Goal: Download file/media

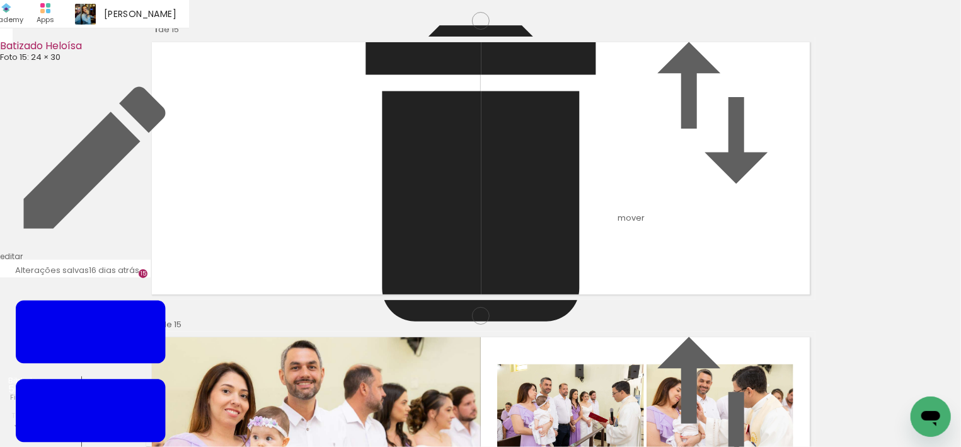
scroll to position [1774, 0]
click at [0, 0] on input "file" at bounding box center [0, 0] width 0 height 0
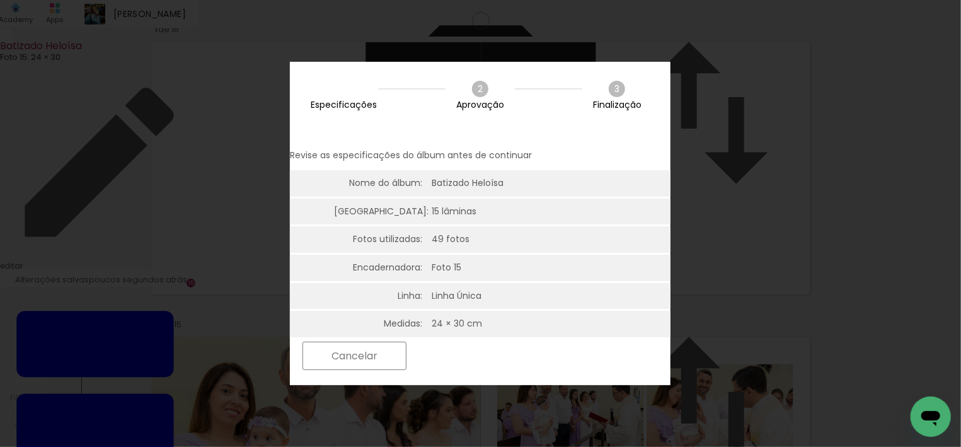
click at [0, 0] on slot "Próximo" at bounding box center [0, 0] width 0 height 0
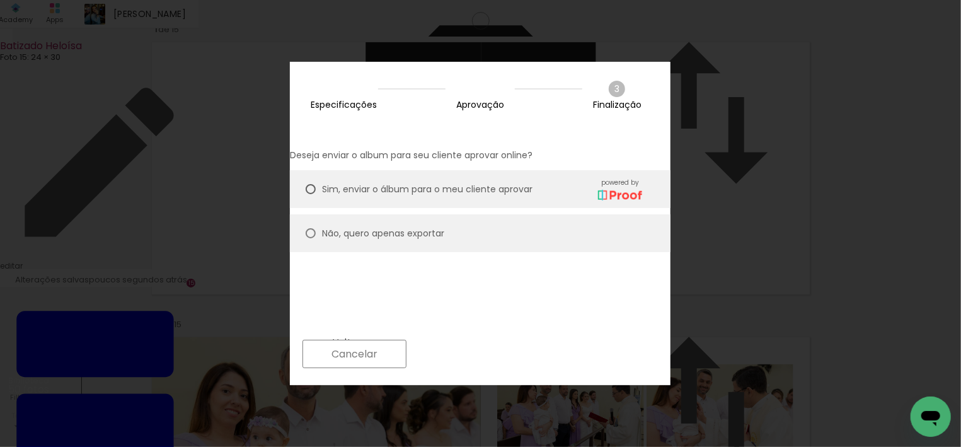
click at [480, 221] on paper-radio-button "Não, quero apenas exportar" at bounding box center [480, 233] width 381 height 38
type paper-radio-button "on"
click at [0, 0] on slot "Próximo" at bounding box center [0, 0] width 0 height 0
type input "Alta, 300 DPI"
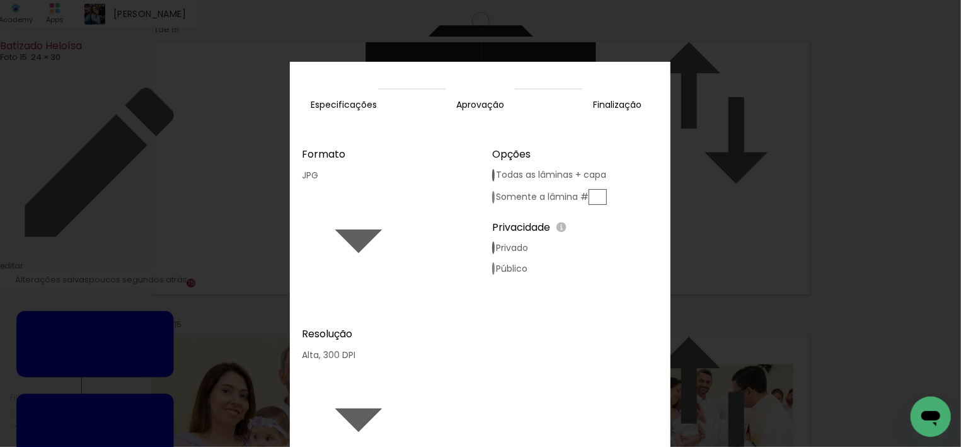
click at [0, 0] on slot "Exportar" at bounding box center [0, 0] width 0 height 0
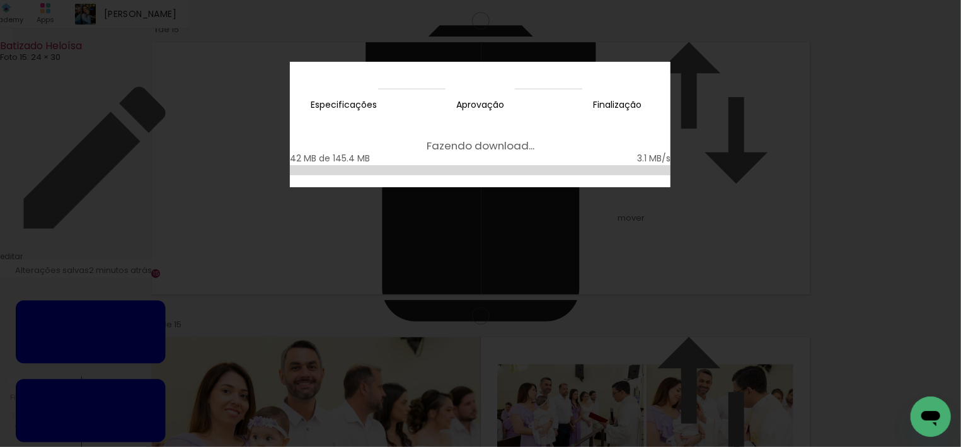
scroll to position [0, 2676]
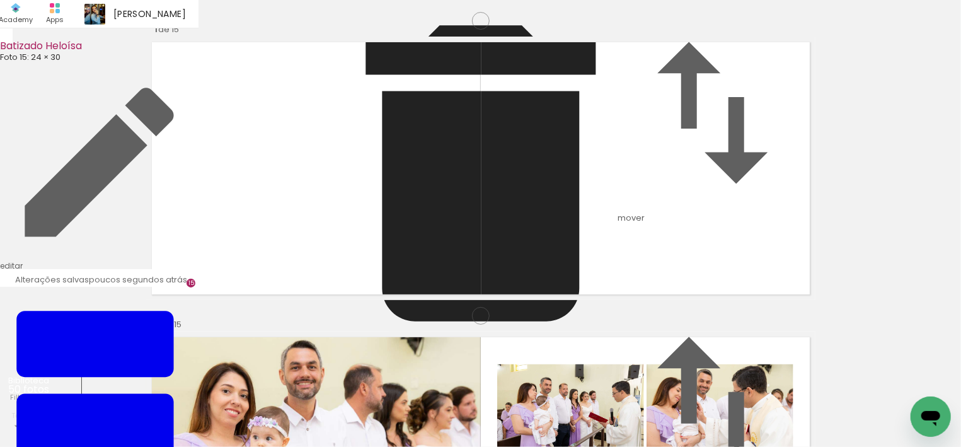
click at [72, 10] on div "Produtos Alboom Apps" at bounding box center [55, 14] width 34 height 28
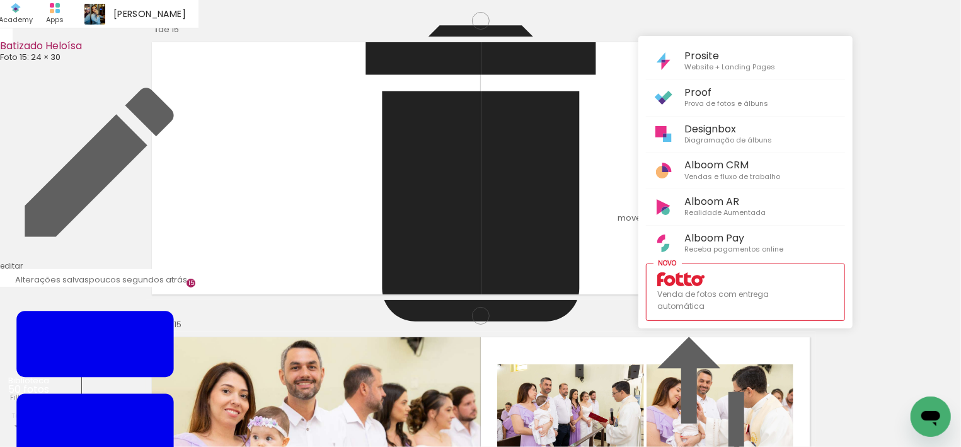
click at [839, 10] on div at bounding box center [480, 223] width 961 height 447
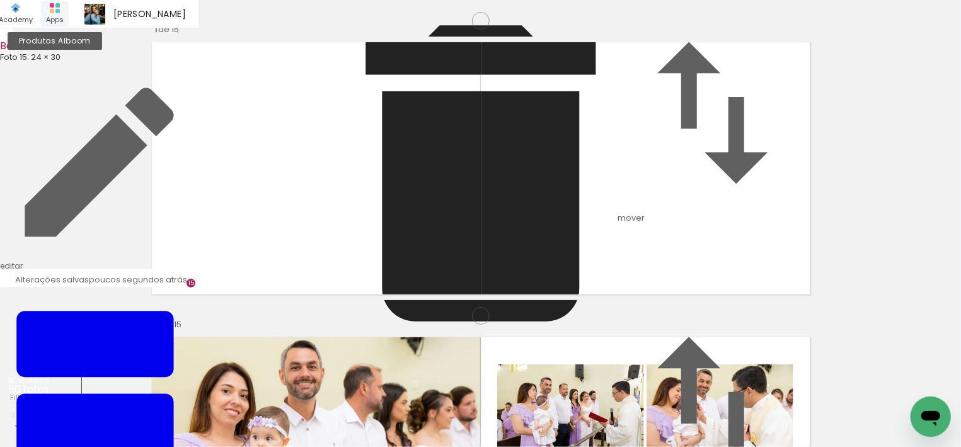
click at [60, 11] on rect at bounding box center [57, 11] width 4 height 4
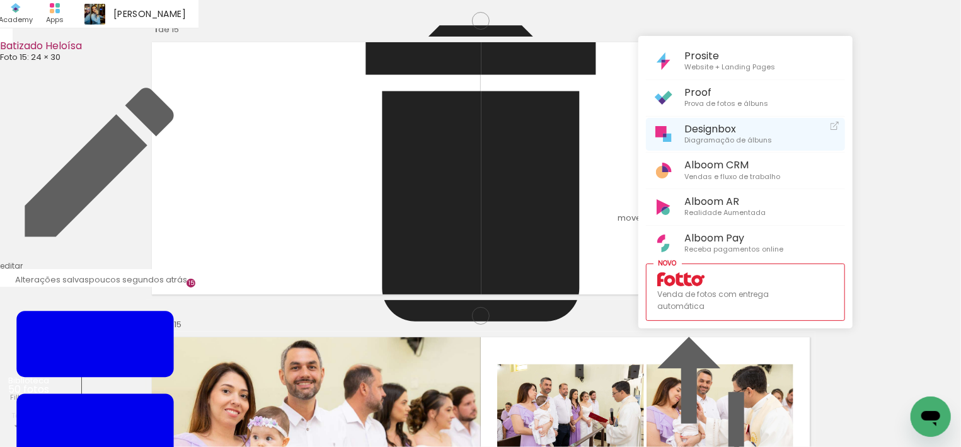
click at [758, 138] on span "Diagramação de álbuns" at bounding box center [729, 140] width 88 height 11
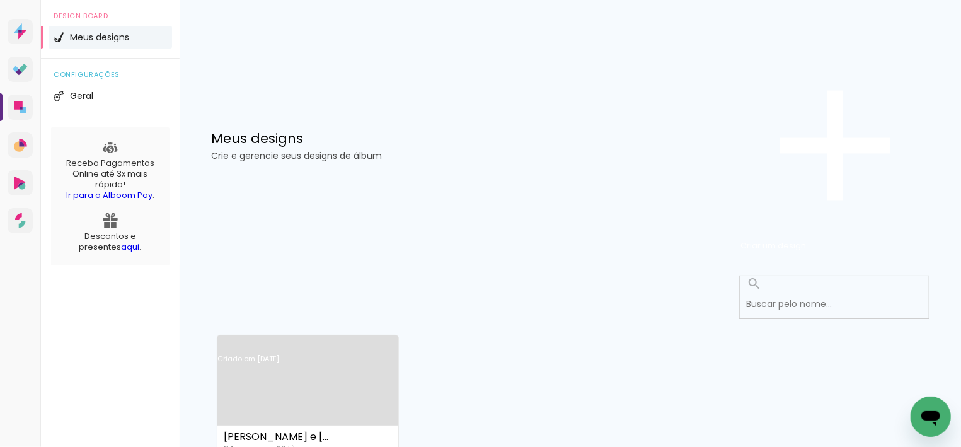
click at [334, 340] on link "Criado em [DATE]" at bounding box center [307, 375] width 181 height 71
